Goal: Transaction & Acquisition: Purchase product/service

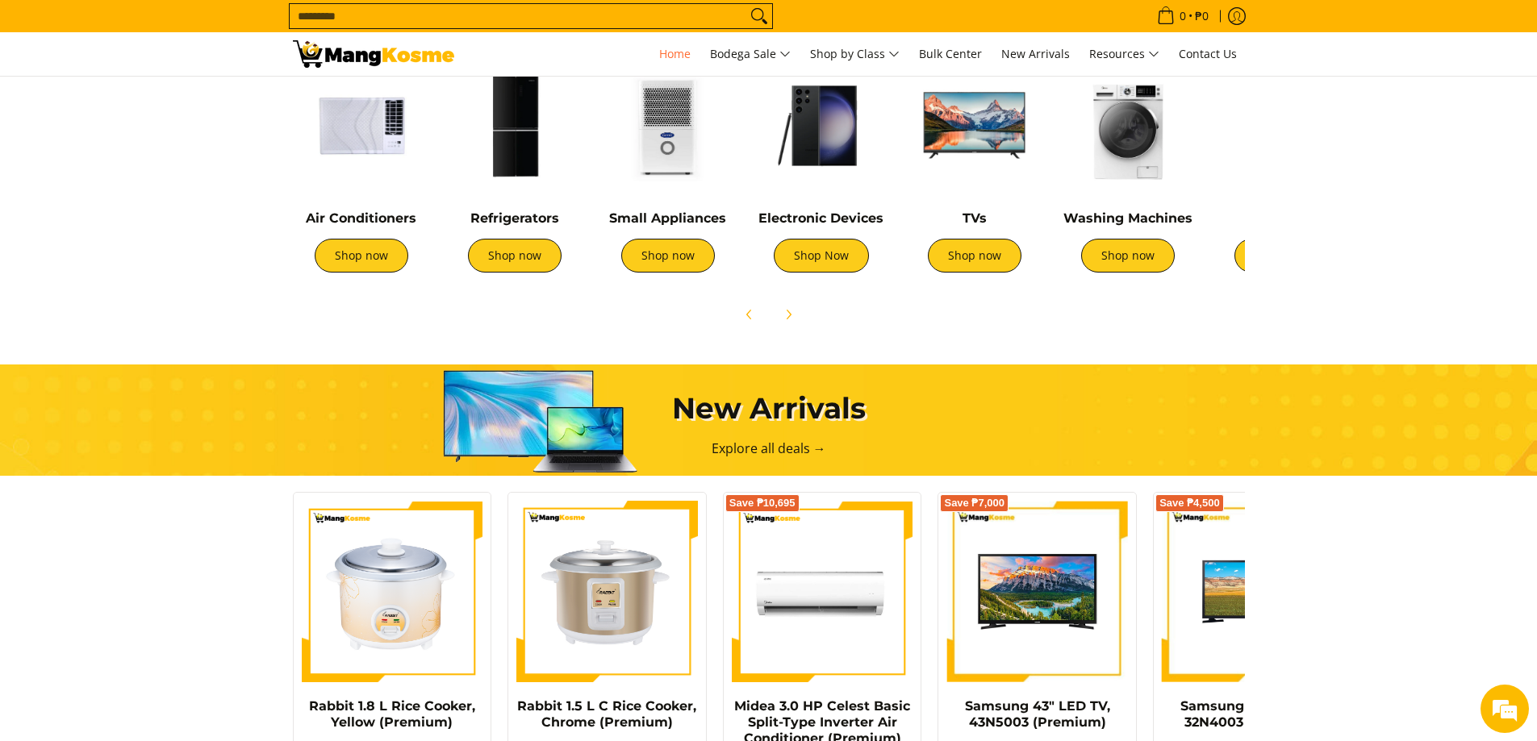
click at [538, 142] on img at bounding box center [514, 125] width 137 height 137
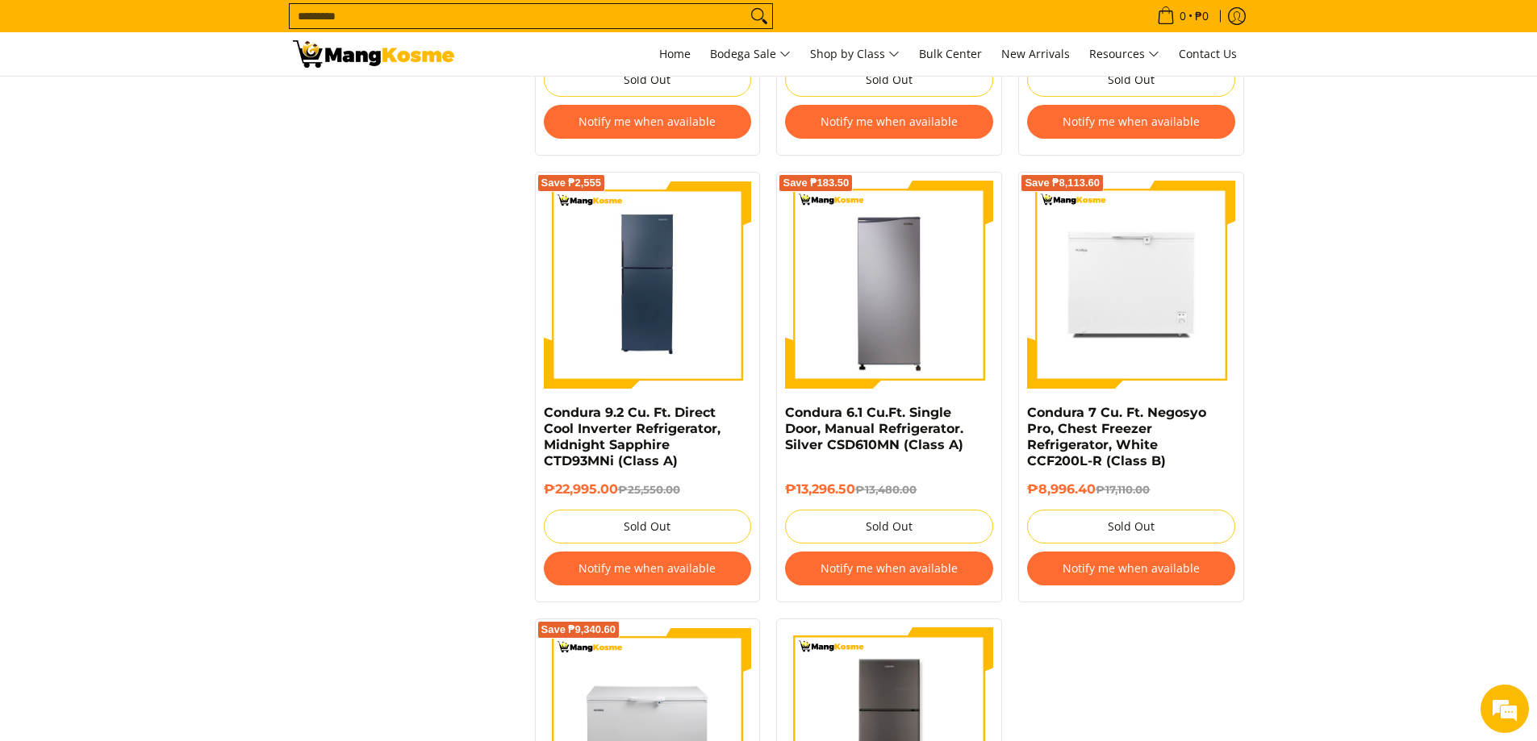
scroll to position [2984, 0]
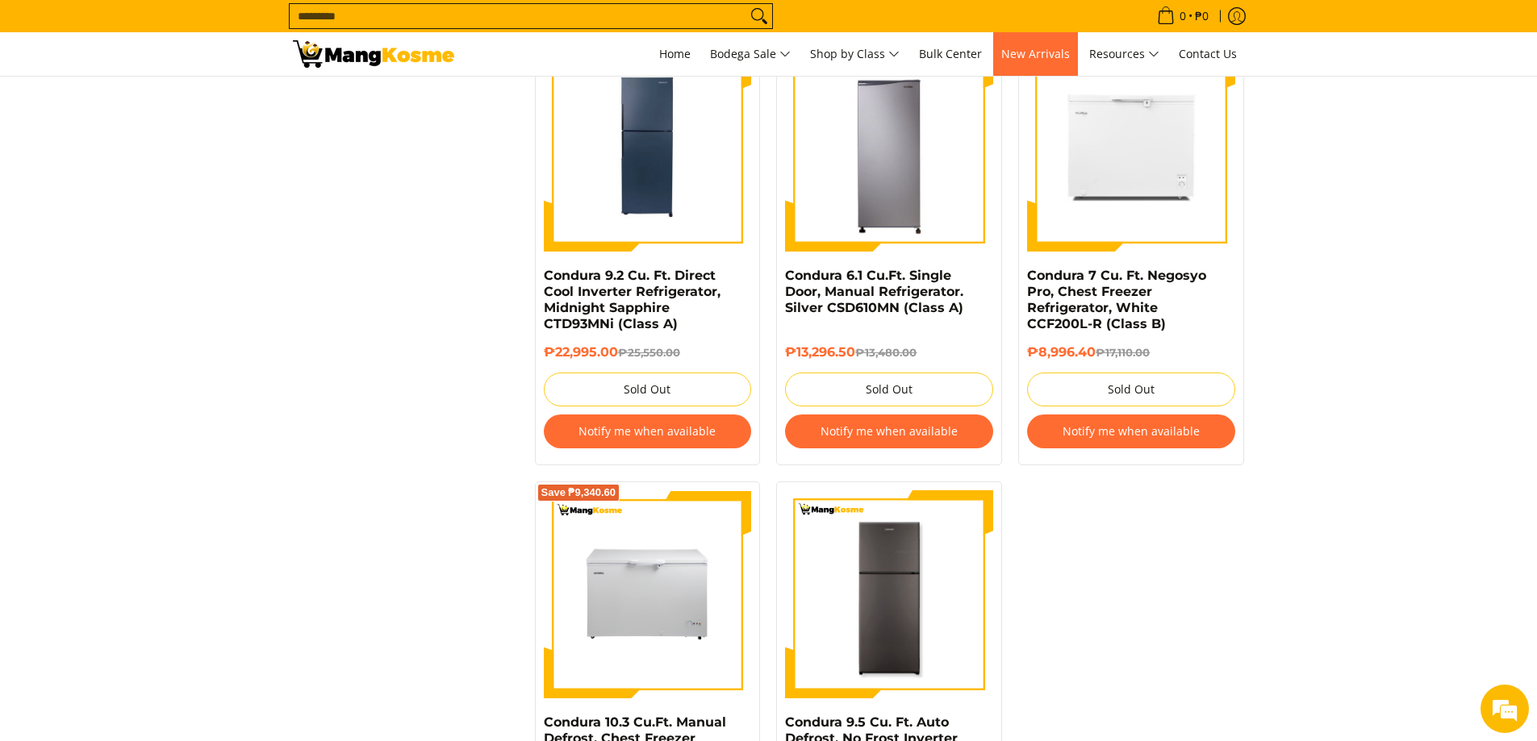
click at [1032, 67] on link "New Arrivals" at bounding box center [1035, 54] width 85 height 44
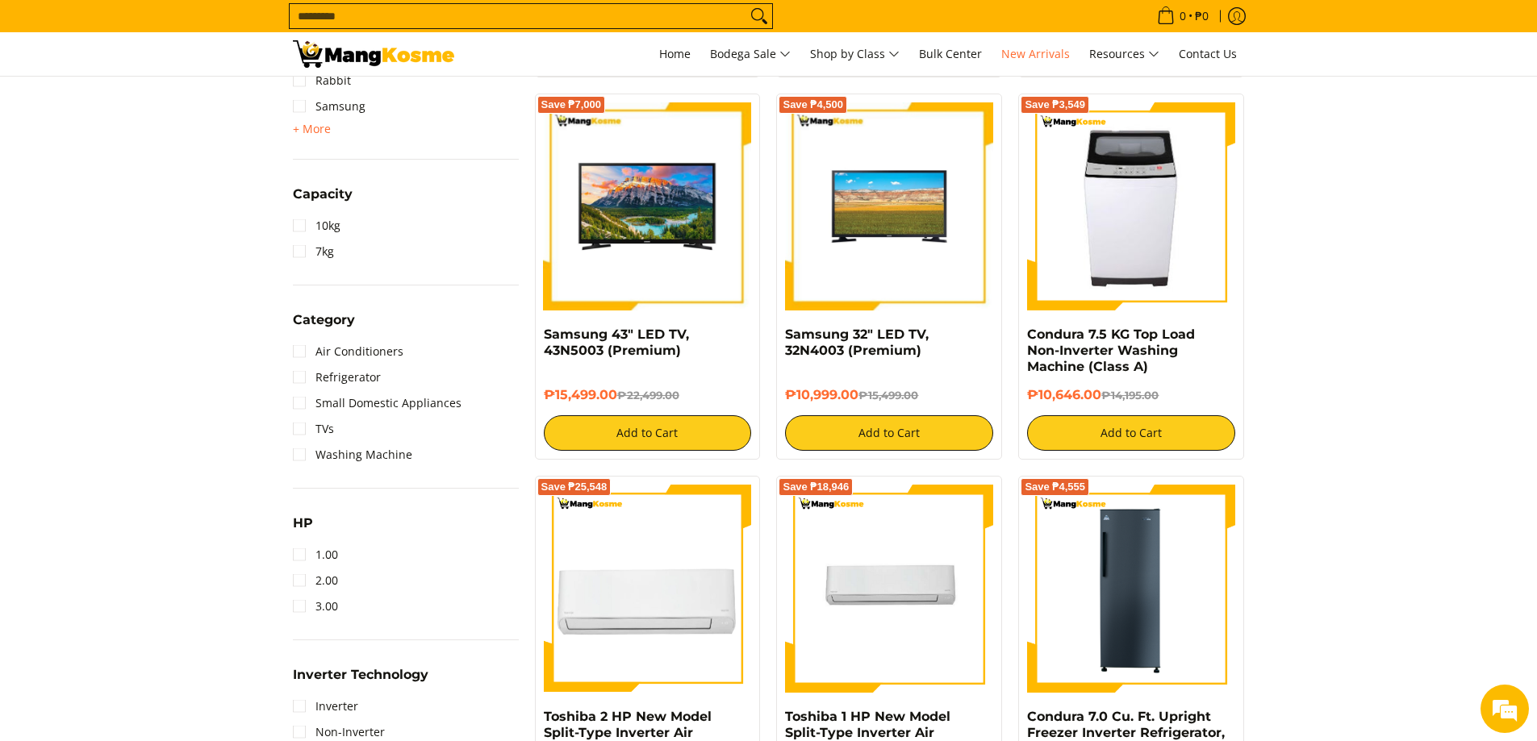
scroll to position [645, 0]
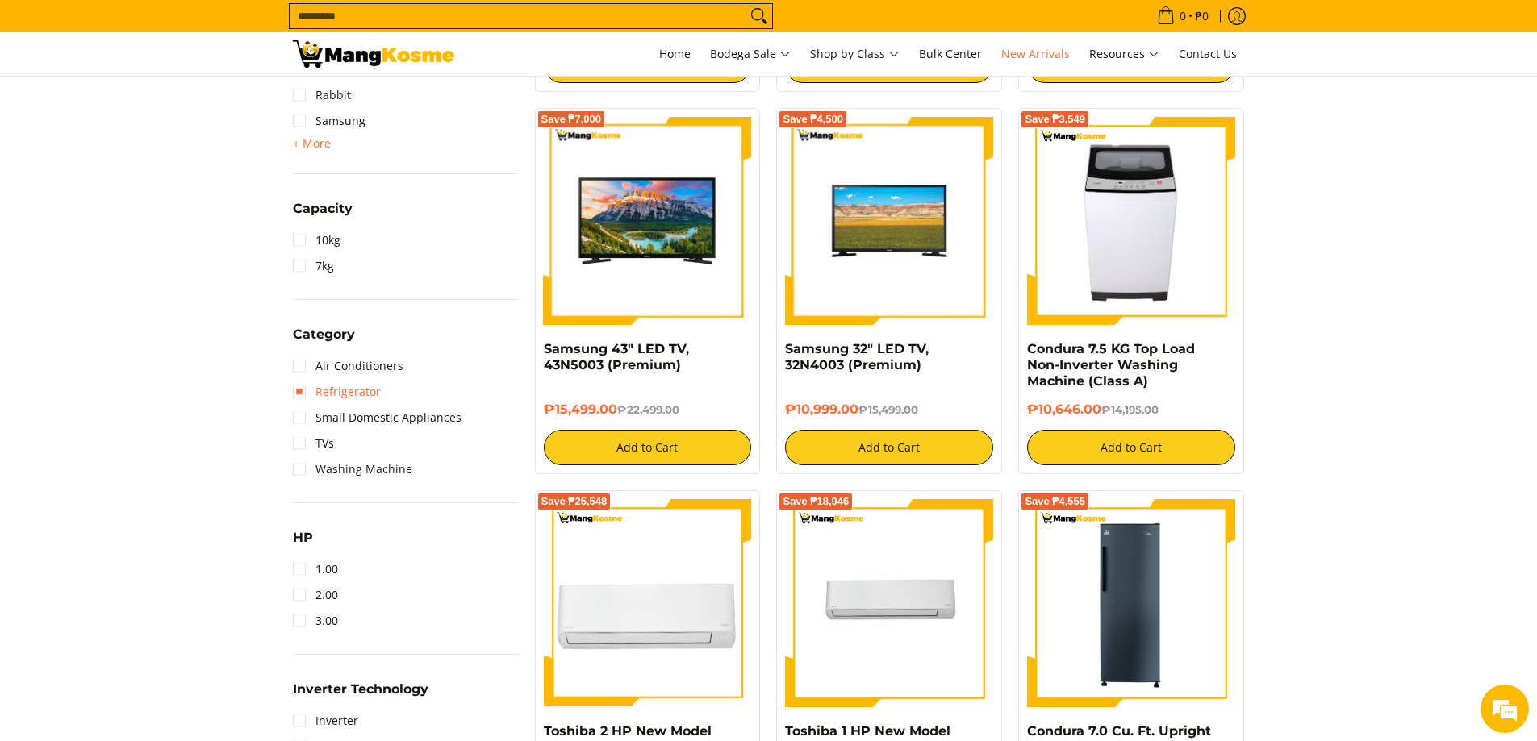
click at [332, 392] on link "Refrigerator" at bounding box center [337, 392] width 88 height 26
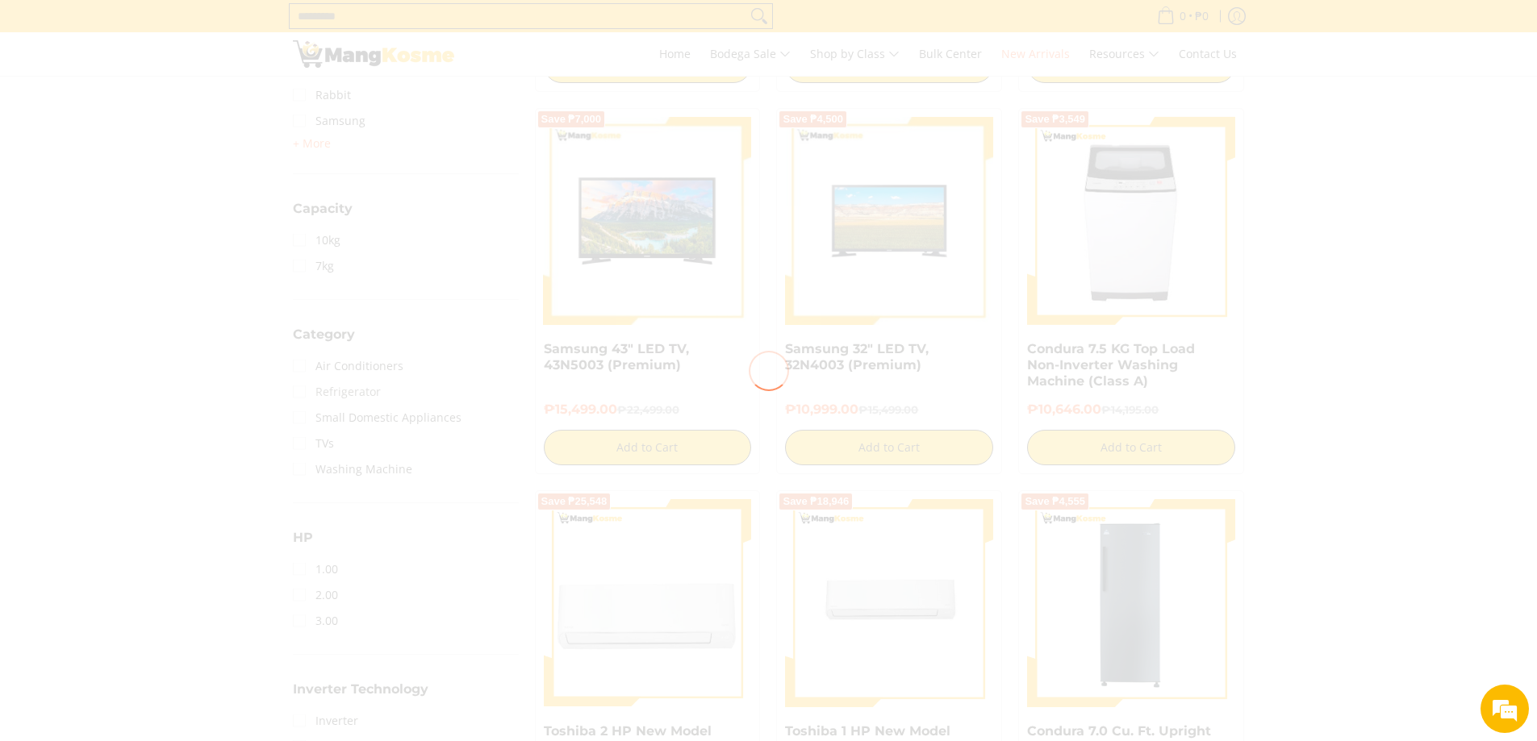
scroll to position [0, 0]
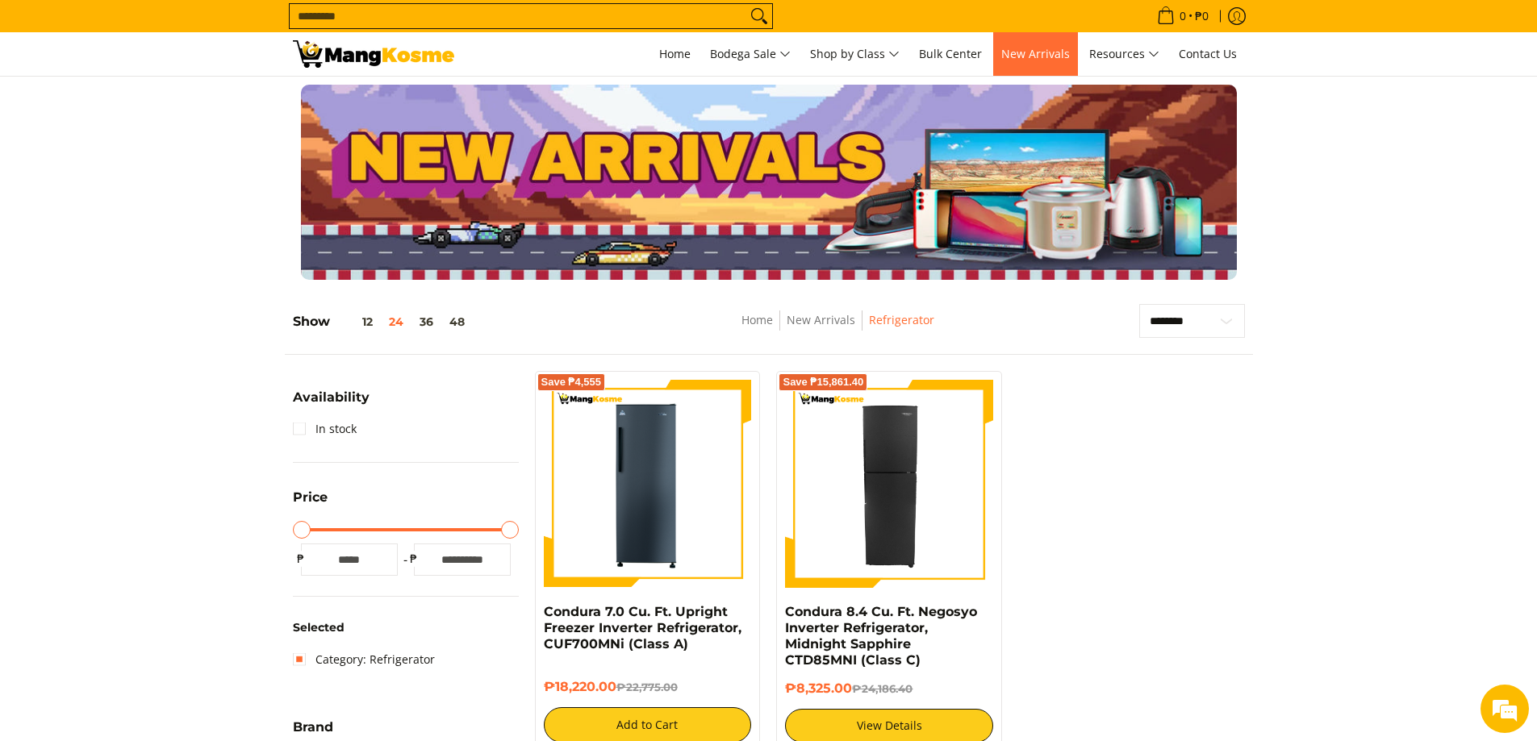
click at [1056, 56] on span "New Arrivals" at bounding box center [1035, 53] width 69 height 15
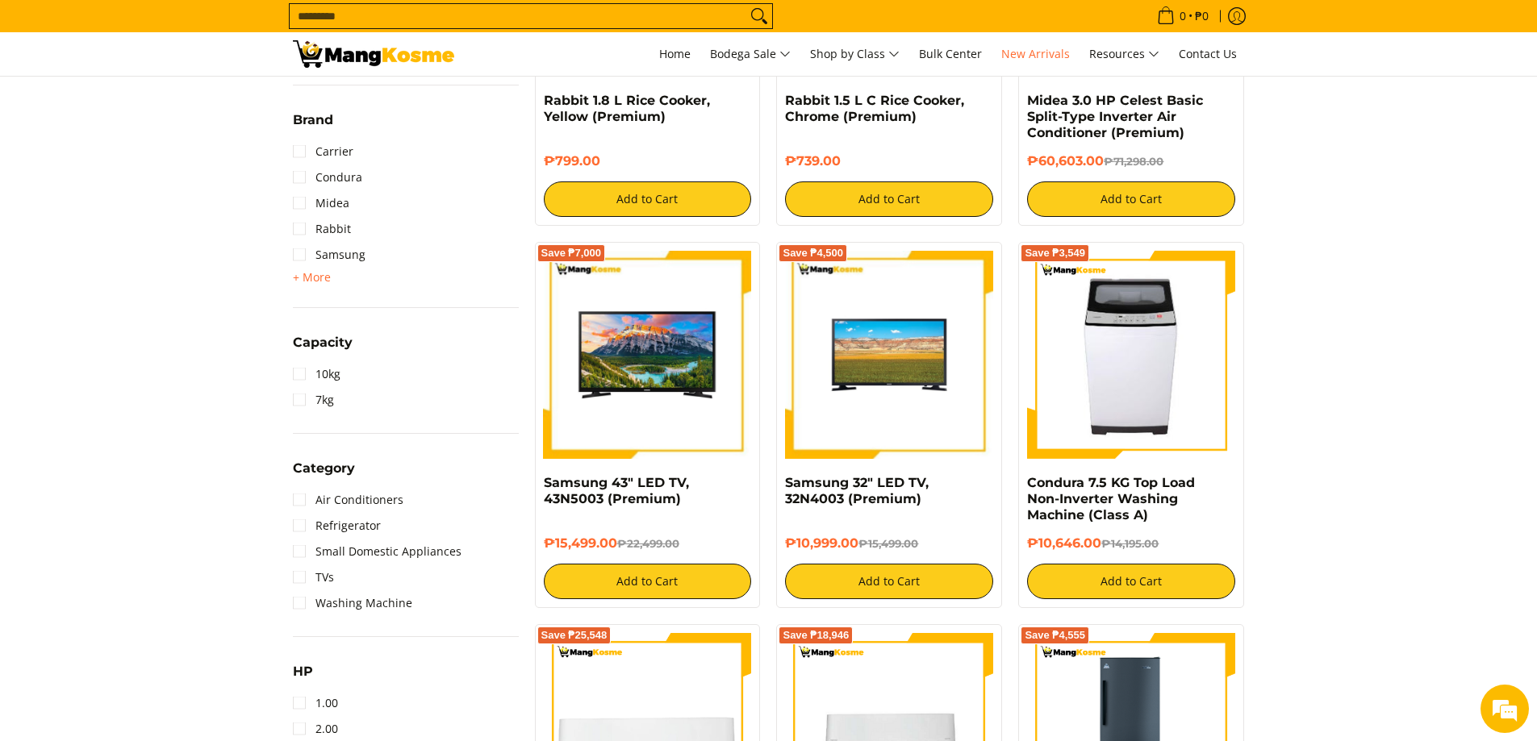
scroll to position [484, 0]
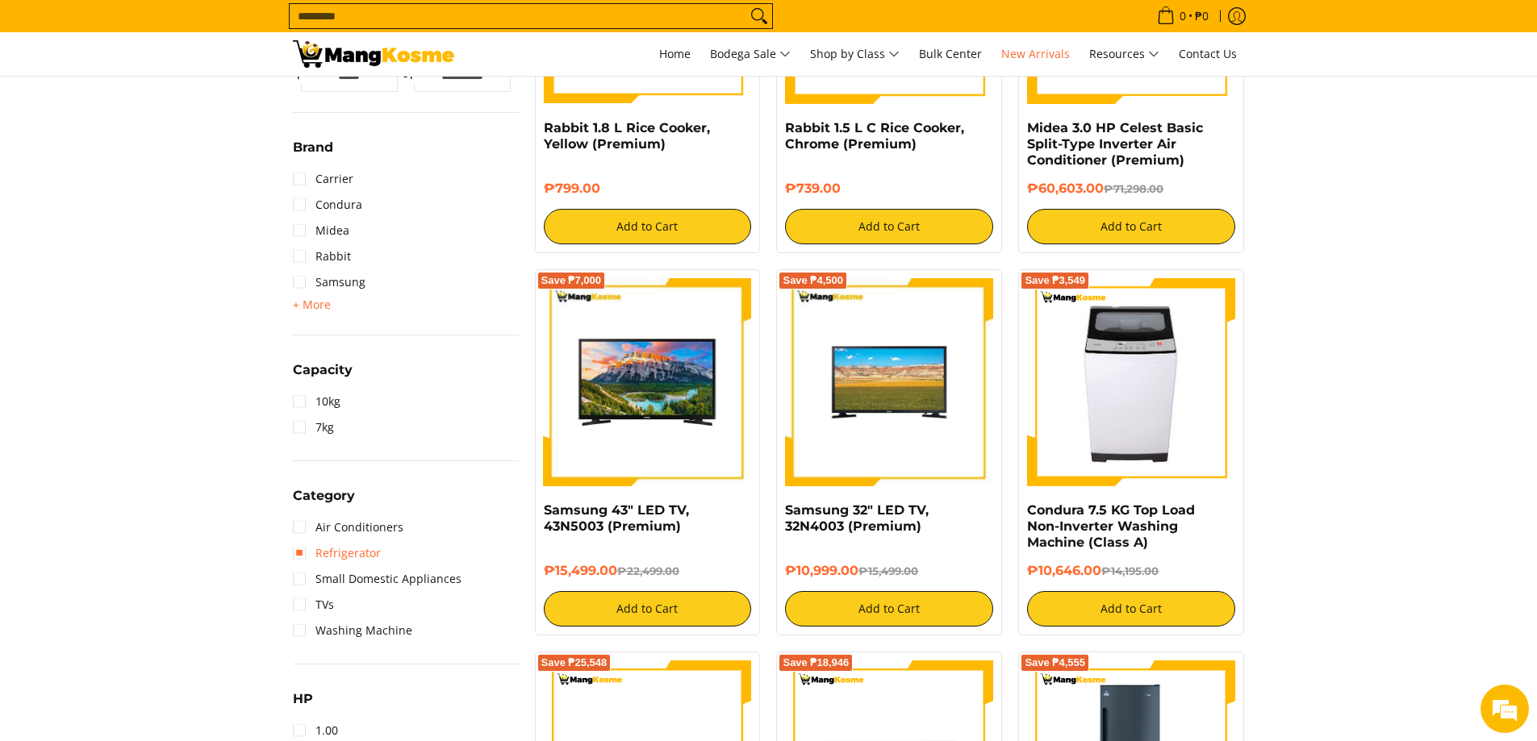
click at [344, 560] on link "Refrigerator" at bounding box center [337, 553] width 88 height 26
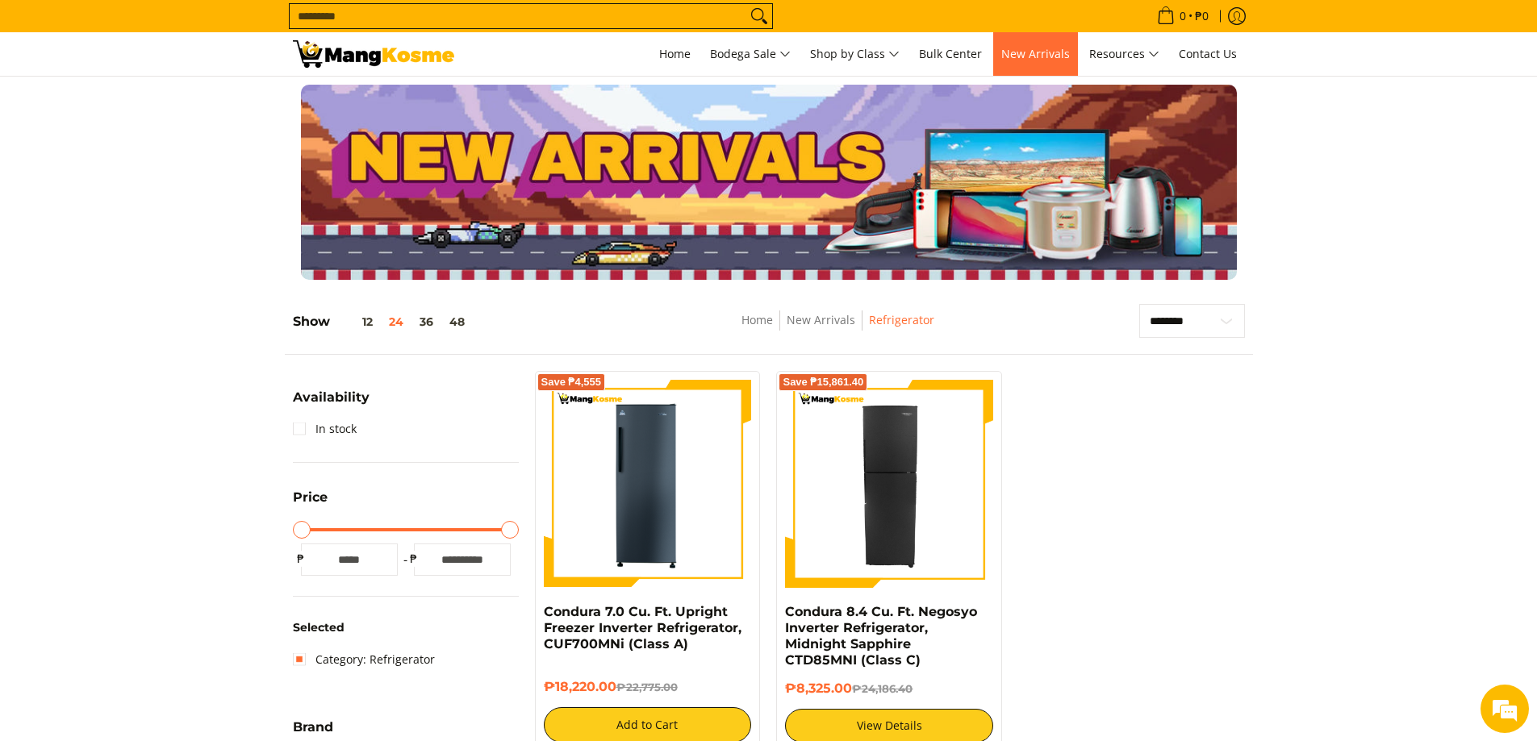
click at [1032, 56] on span "New Arrivals" at bounding box center [1035, 53] width 69 height 15
